Goal: Register for event/course

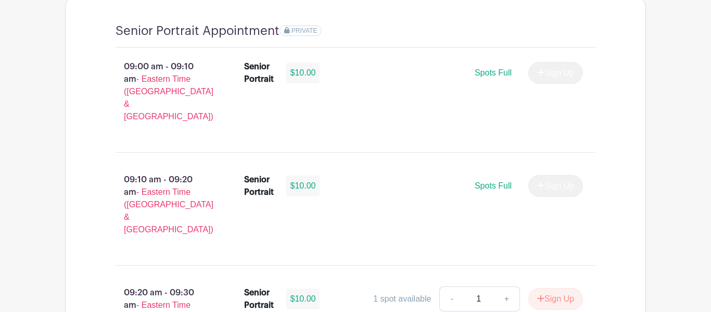
scroll to position [939, 0]
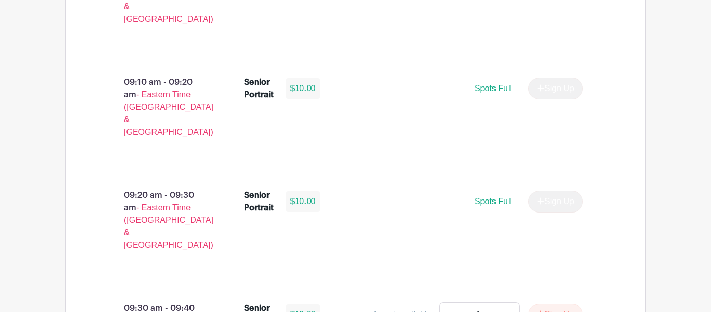
scroll to position [870, 0]
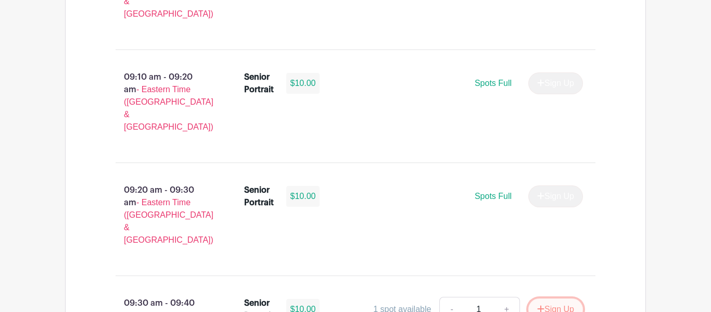
click at [548, 298] on button "Sign Up" at bounding box center [555, 309] width 55 height 22
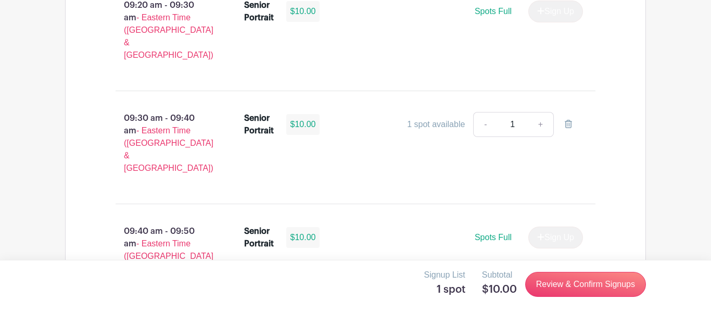
scroll to position [1057, 0]
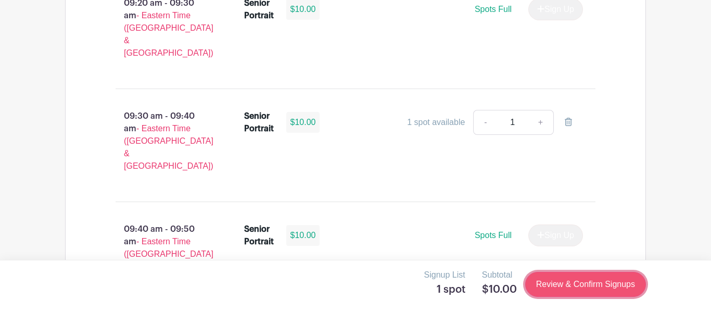
click at [595, 282] on link "Review & Confirm Signups" at bounding box center [585, 284] width 121 height 25
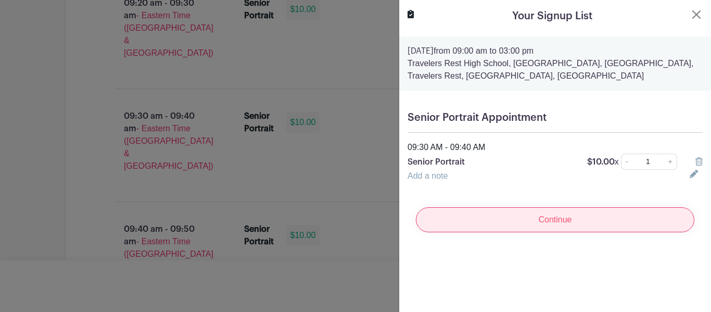
click at [587, 211] on input "Continue" at bounding box center [555, 219] width 278 height 25
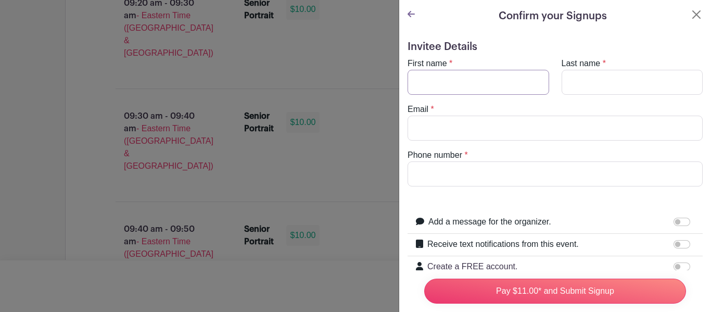
click at [459, 74] on input "First name" at bounding box center [479, 82] width 142 height 25
type input "An'Deasia"
type input "White"
type input "8645676776"
click at [484, 132] on input "Email" at bounding box center [555, 128] width 295 height 25
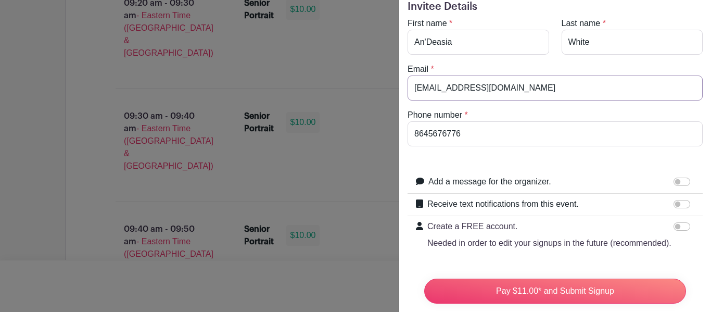
scroll to position [43, 0]
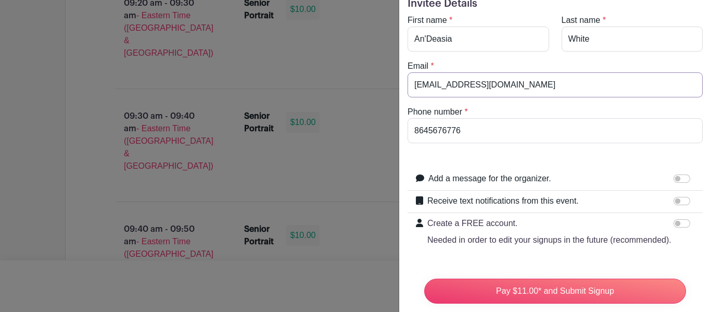
type input "[EMAIL_ADDRESS][DOMAIN_NAME]"
click at [681, 197] on input "Receive text notifications from this event." at bounding box center [681, 201] width 17 height 8
checkbox input "true"
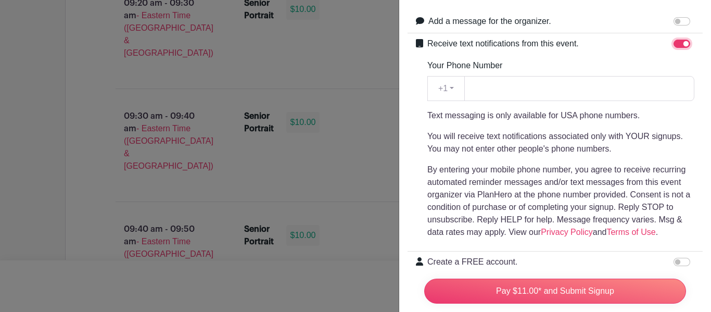
scroll to position [208, 0]
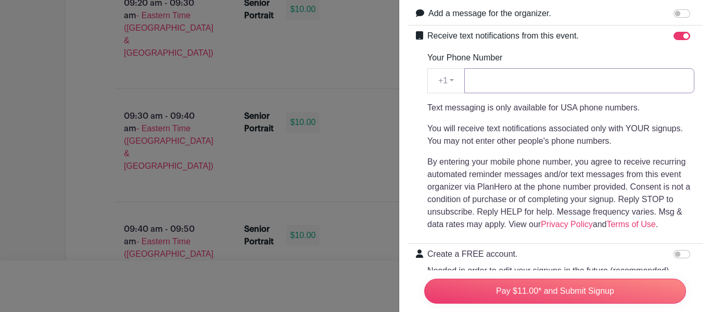
click at [576, 78] on input "Your Phone Number" at bounding box center [579, 80] width 230 height 25
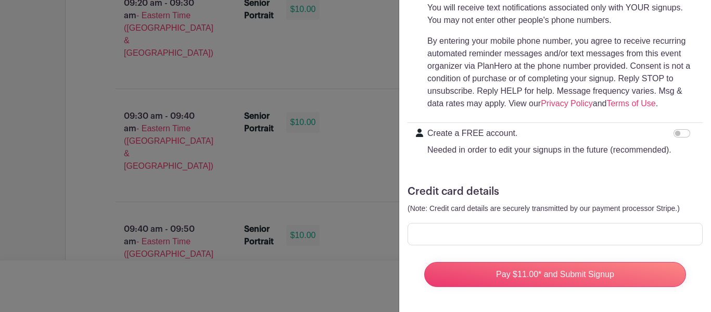
type input "8212212589"
click at [545, 241] on div at bounding box center [555, 234] width 295 height 22
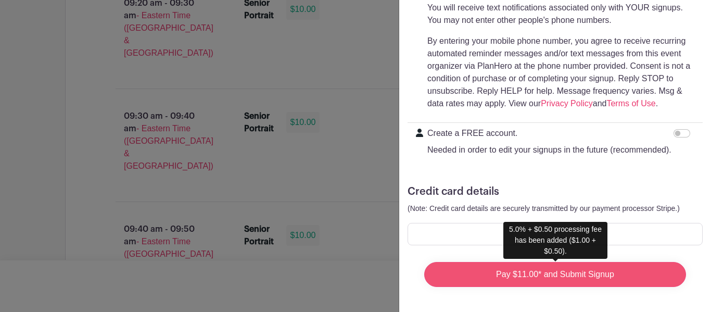
click at [537, 281] on input "Pay $11.00* and Submit Signup" at bounding box center [555, 274] width 262 height 25
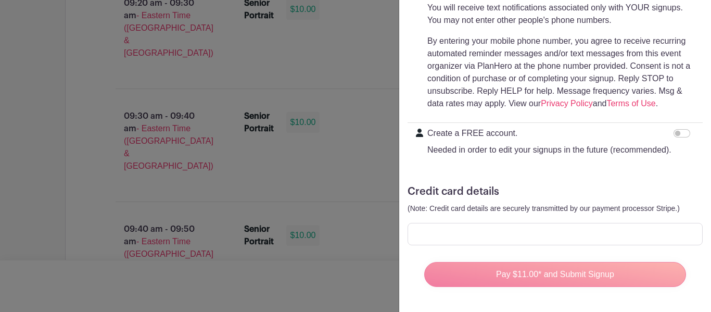
click at [582, 273] on div "Pay $11.00* and Submit Signup" at bounding box center [555, 274] width 278 height 42
click at [588, 276] on div "Pay $11.00* and Submit Signup" at bounding box center [555, 274] width 278 height 42
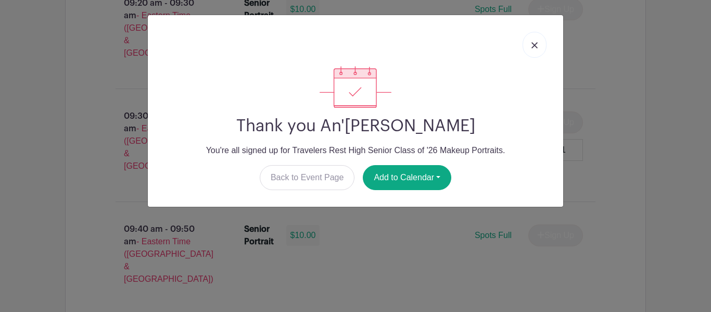
click at [535, 37] on link at bounding box center [535, 45] width 24 height 26
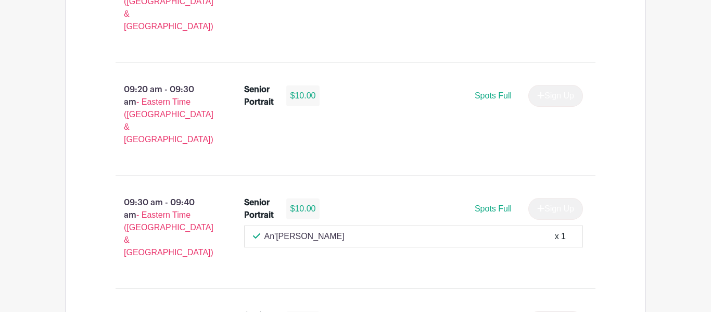
scroll to position [972, 0]
